Goal: Entertainment & Leisure: Consume media (video, audio)

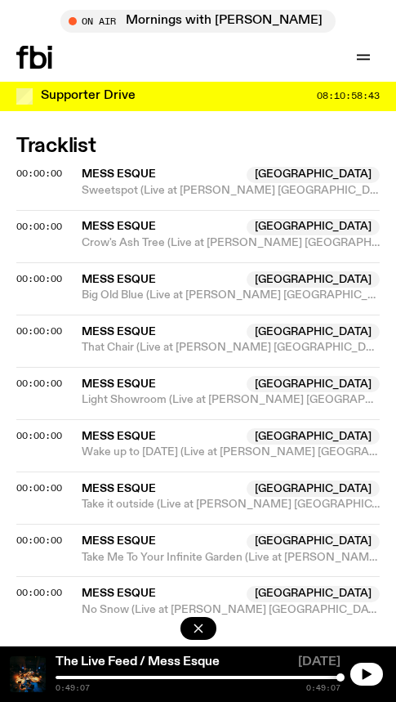
scroll to position [967, 0]
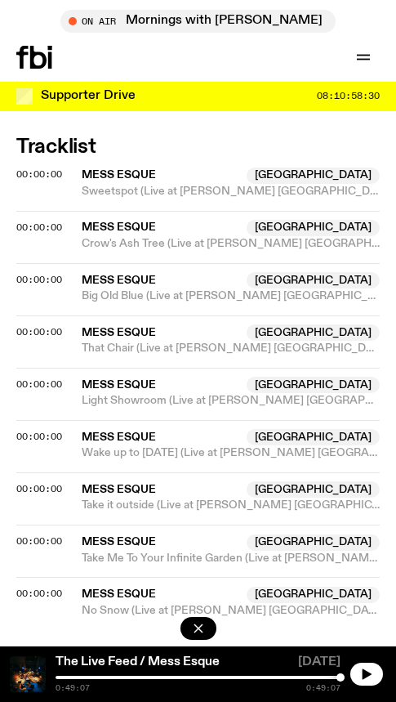
drag, startPoint x: 376, startPoint y: 195, endPoint x: 85, endPoint y: 190, distance: 291.0
click at [85, 190] on span "Sweetspot (Live at [PERSON_NAME] [GEOGRAPHIC_DATA])" at bounding box center [231, 192] width 298 height 16
copy span "Sweetspot (Live at [PERSON_NAME] [GEOGRAPHIC_DATA])"
drag, startPoint x: 162, startPoint y: 249, endPoint x: 85, endPoint y: 249, distance: 76.8
click at [85, 249] on span "Crow's Ash Tree (Live at [PERSON_NAME] [GEOGRAPHIC_DATA])" at bounding box center [231, 244] width 298 height 16
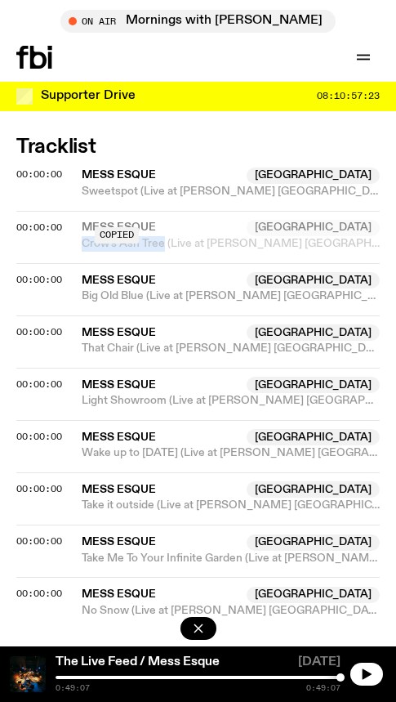
copy span "Crow's Ash Tree"
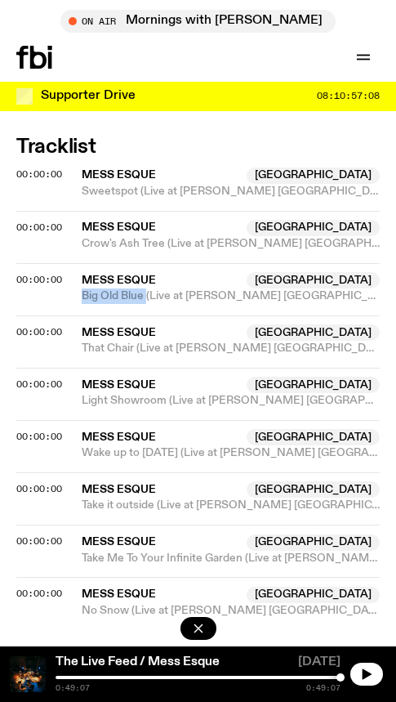
drag, startPoint x: 147, startPoint y: 309, endPoint x: 83, endPoint y: 303, distance: 64.8
click at [83, 303] on div "00:00:00 Mess Esque Australia Big Old Blue (Live at [PERSON_NAME] [GEOGRAPHIC_D…" at bounding box center [198, 289] width 364 height 52
copy span "Big Old Blue"
drag, startPoint x: 135, startPoint y: 355, endPoint x: 83, endPoint y: 347, distance: 52.1
click at [83, 347] on span "That Chair (Live at [PERSON_NAME] [GEOGRAPHIC_DATA])" at bounding box center [231, 349] width 298 height 16
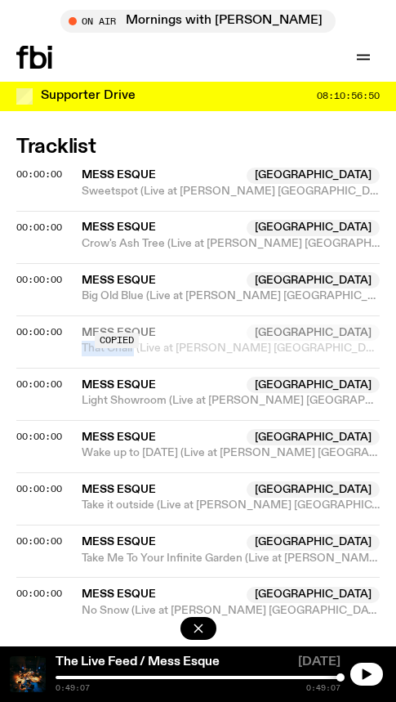
copy span "That Chair"
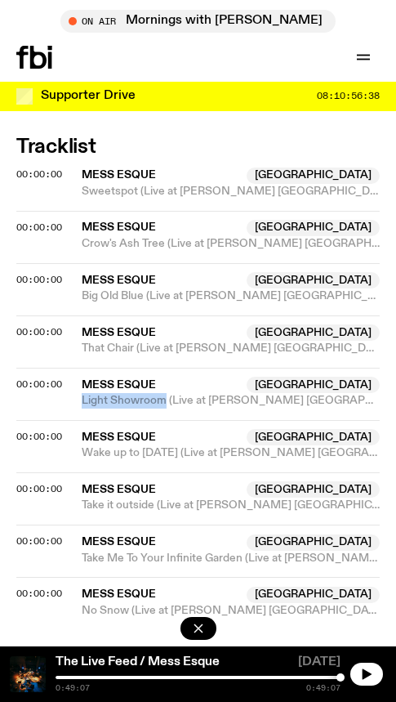
drag, startPoint x: 168, startPoint y: 409, endPoint x: 79, endPoint y: 411, distance: 88.3
click at [79, 411] on div "00:00:00 Mess Esque Australia Light Showroom (Live at [PERSON_NAME] [GEOGRAPHIC…" at bounding box center [198, 394] width 364 height 52
copy span "Light Showroom"
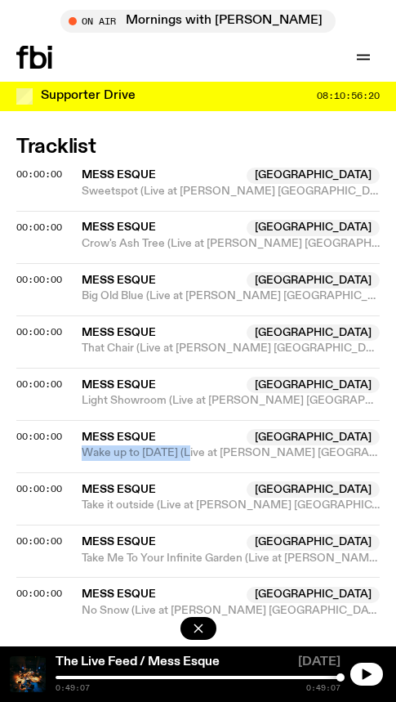
drag, startPoint x: 190, startPoint y: 464, endPoint x: 83, endPoint y: 463, distance: 107.9
click at [83, 463] on div "00:00:00 Mess Esque Australia Wake up to [DATE] (Live at [PERSON_NAME] [GEOGRAP…" at bounding box center [198, 446] width 364 height 52
copy span "Wake up to [DATE]"
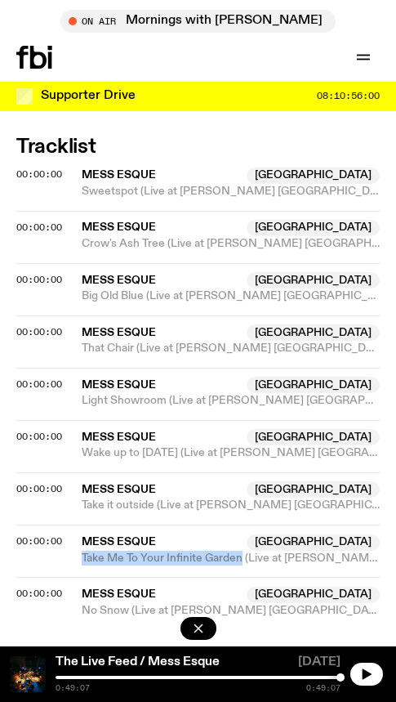
drag, startPoint x: 240, startPoint y: 568, endPoint x: 81, endPoint y: 564, distance: 159.4
click at [81, 564] on div "00:00:00 Mess Esque Australia Take Me To Your Infinite Garden (Live at [PERSON_…" at bounding box center [198, 551] width 364 height 52
copy span "Take Me To Your Infinite Garden"
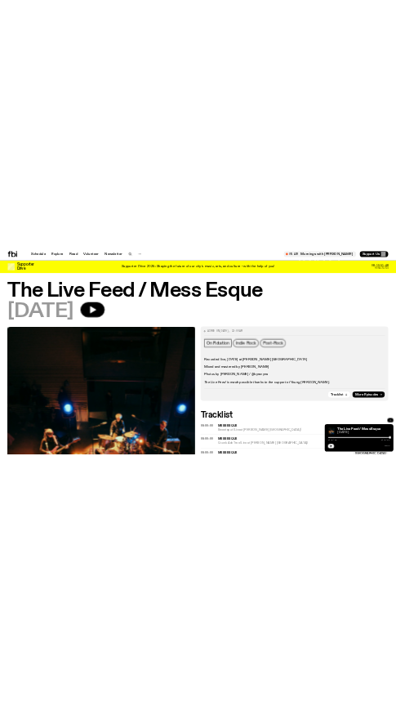
scroll to position [0, 0]
